Goal: Navigation & Orientation: Find specific page/section

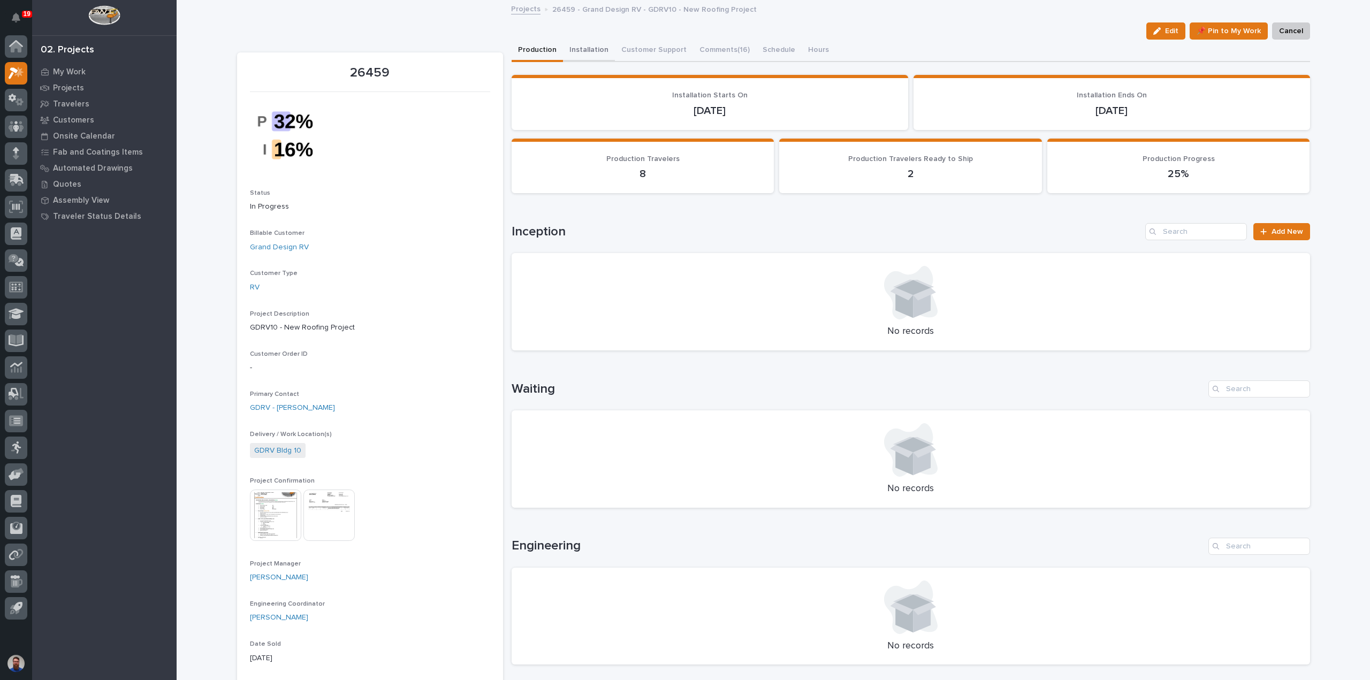
click at [573, 47] on button "Installation" at bounding box center [589, 51] width 52 height 22
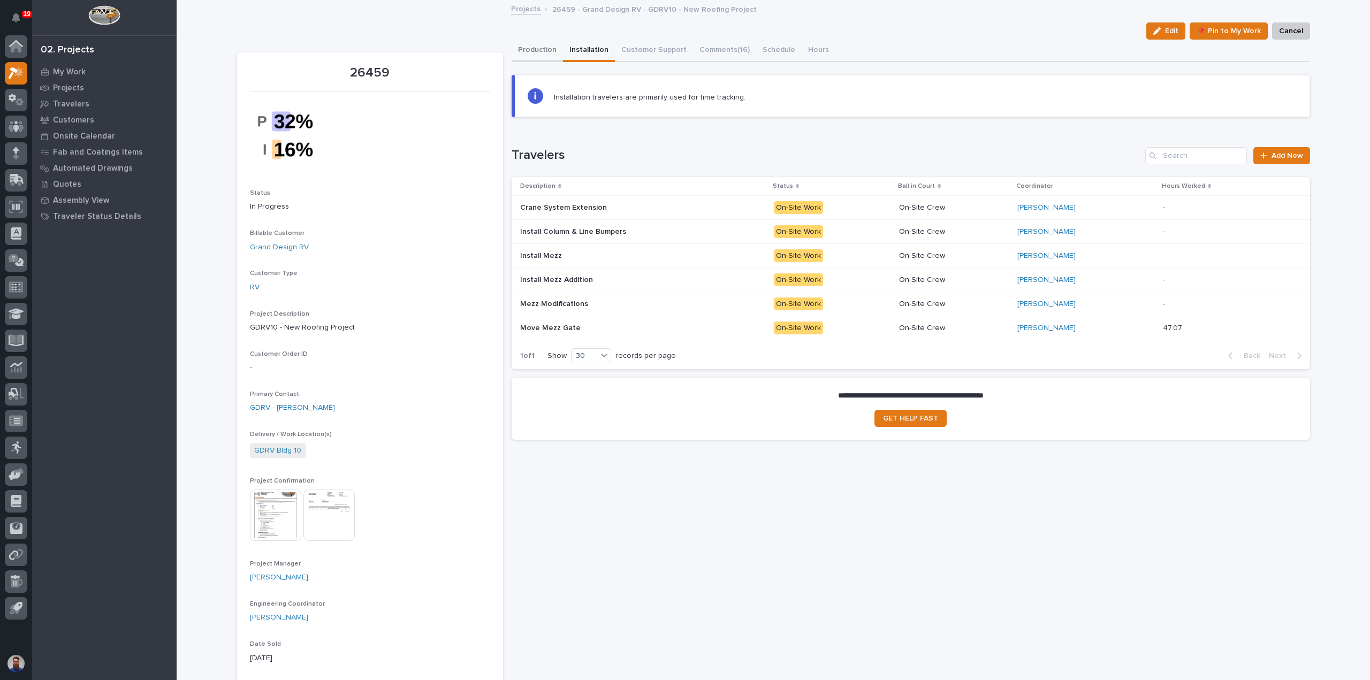
click at [541, 46] on button "Production" at bounding box center [537, 51] width 51 height 22
